Goal: Complete application form

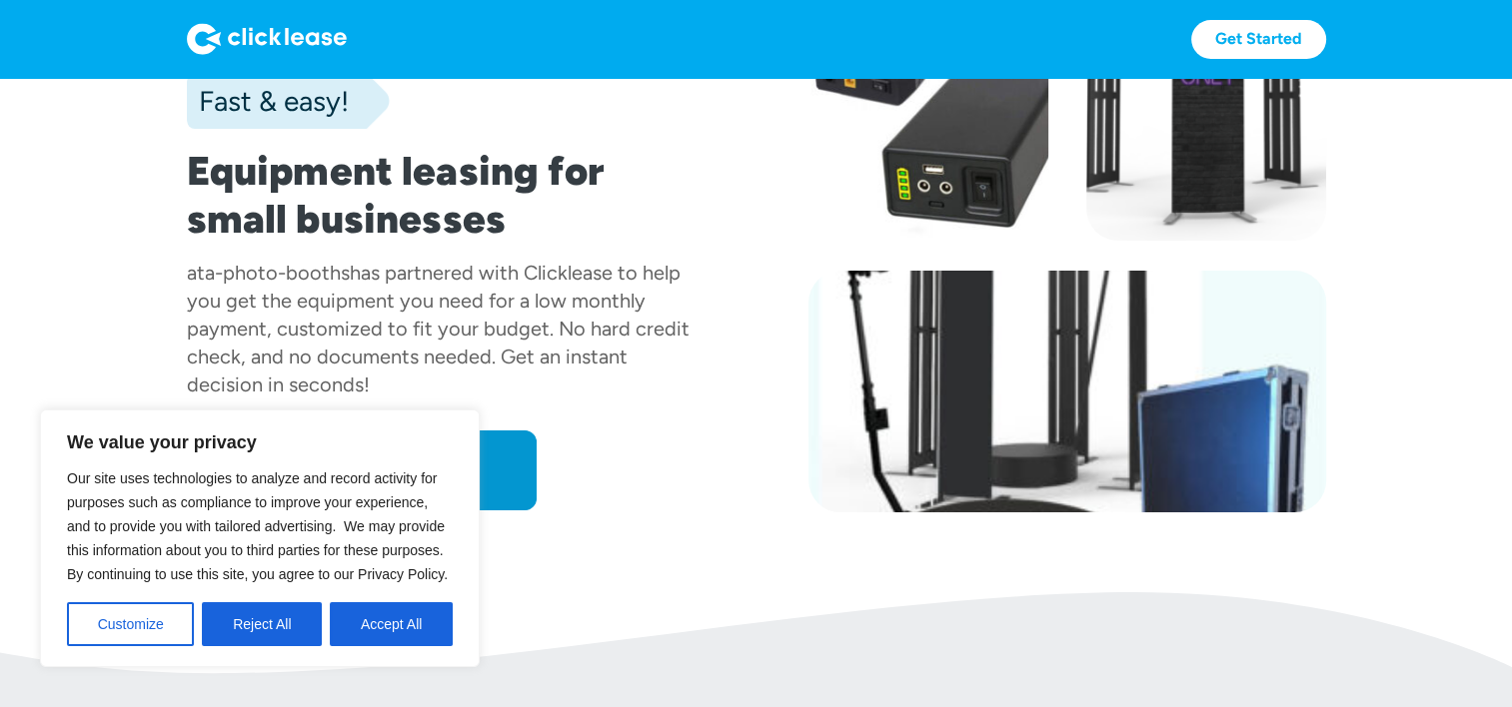
scroll to position [208, 0]
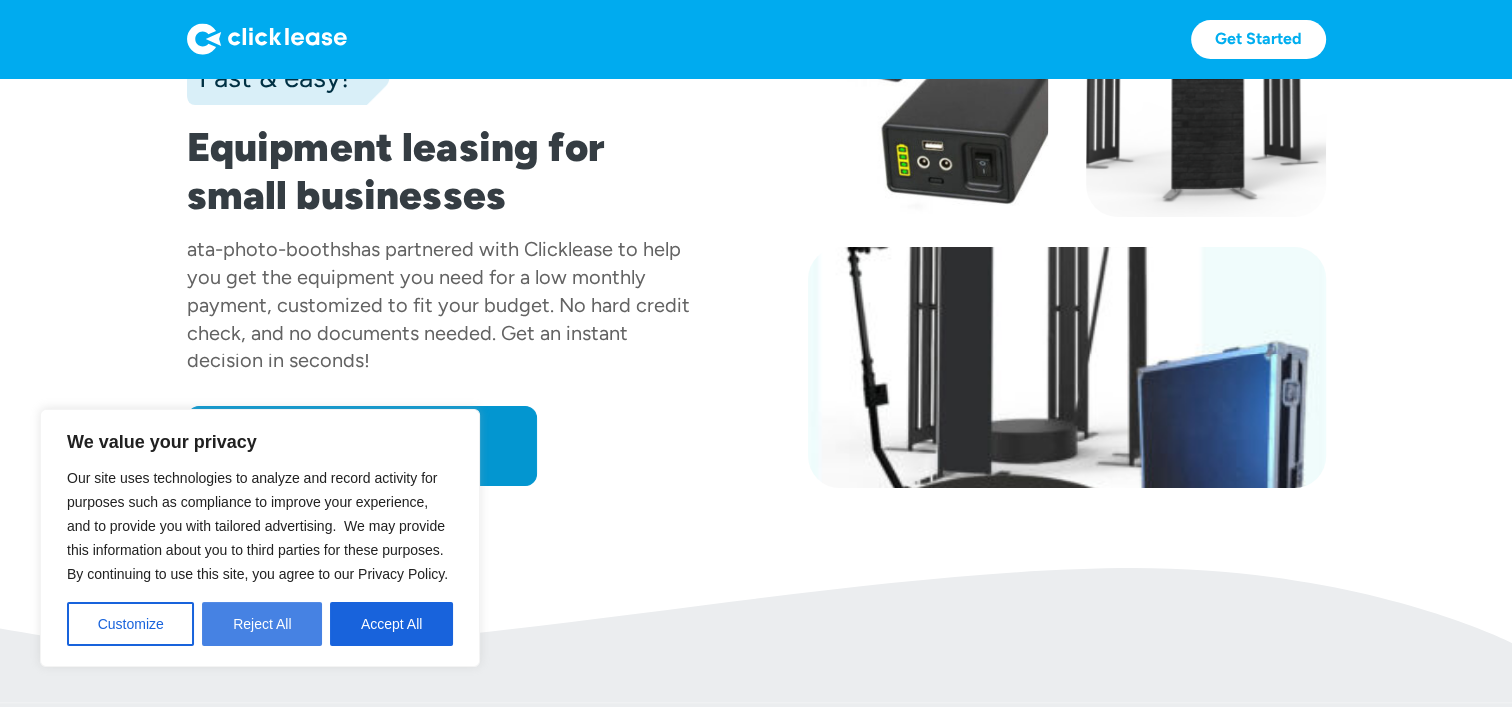
click at [255, 639] on button "Reject All" at bounding box center [262, 624] width 120 height 44
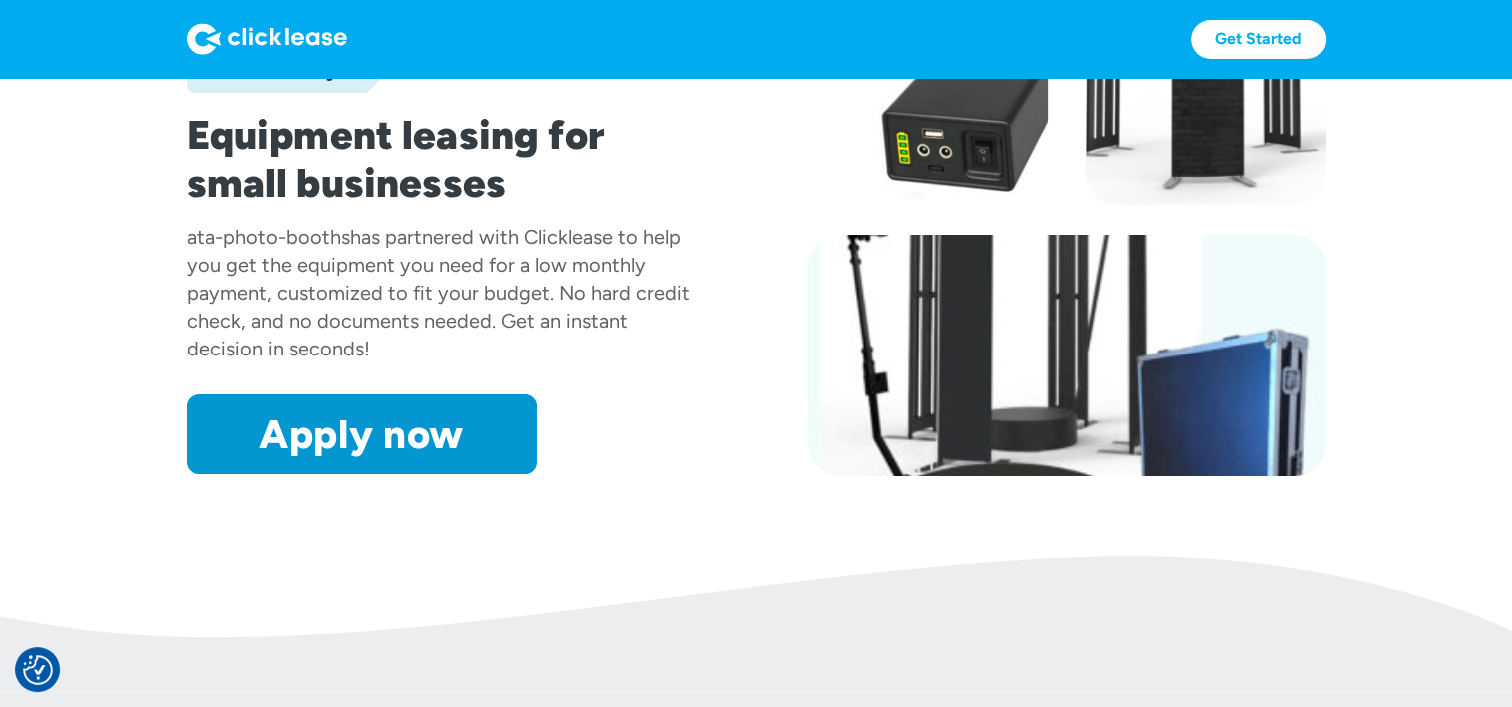
scroll to position [219, 0]
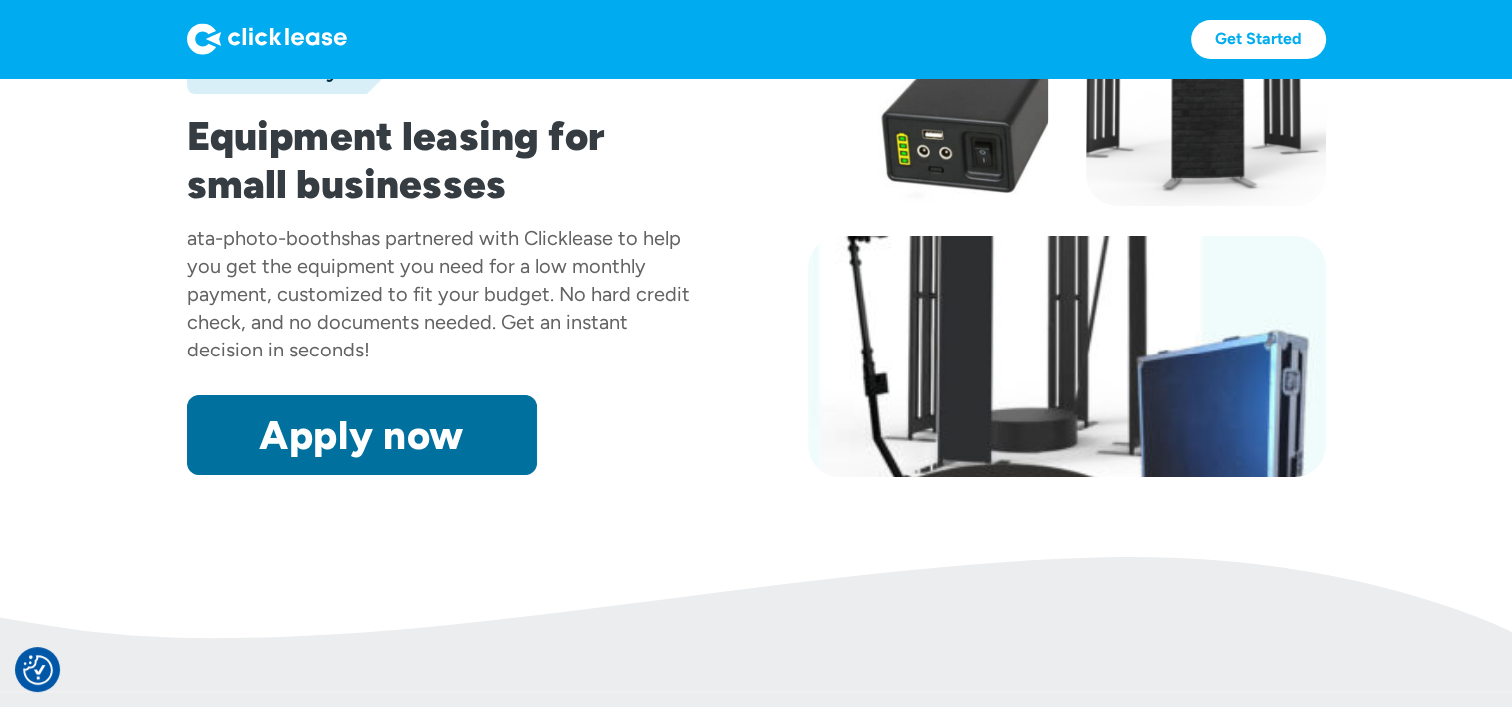
click at [289, 432] on link "Apply now" at bounding box center [362, 436] width 350 height 80
